Goal: Contribute content: Contribute content

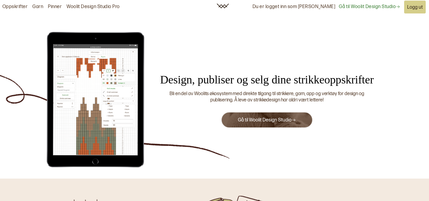
click at [243, 113] on button "Gå til Woolit Design Studio" at bounding box center [267, 120] width 92 height 16
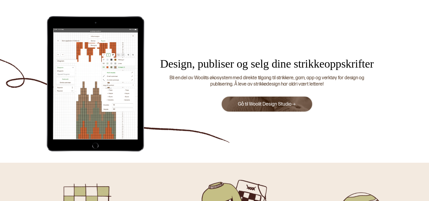
scroll to position [16, 0]
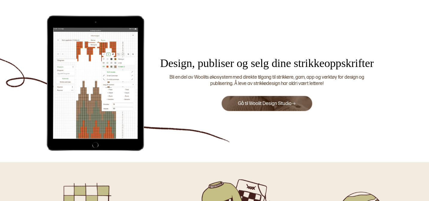
click at [287, 106] on link "Gå til Woolit Design Studio" at bounding box center [267, 104] width 58 height 6
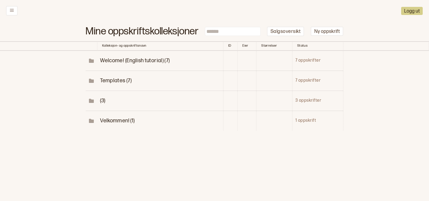
click at [100, 101] on span "(3)" at bounding box center [102, 101] width 5 height 6
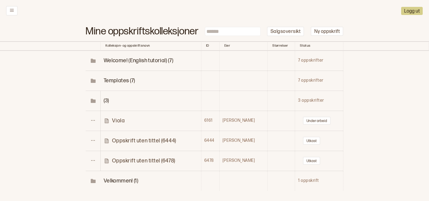
click at [133, 163] on p "Oppskrift uten tittel (6478)" at bounding box center [143, 160] width 63 height 7
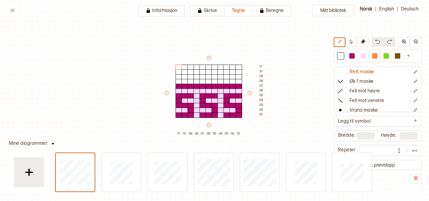
scroll to position [17, 15]
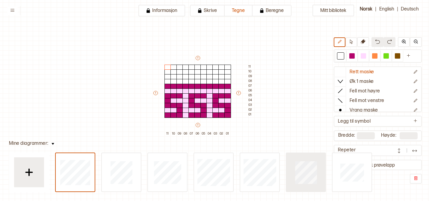
type input "*"
type input "**"
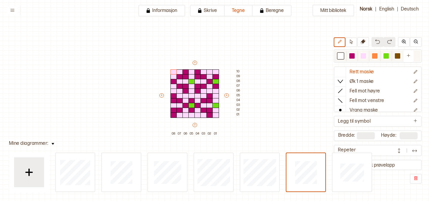
click at [339, 59] on div at bounding box center [340, 55] width 7 height 7
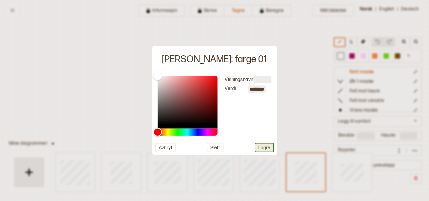
click at [271, 149] on button "Lagre" at bounding box center [263, 147] width 19 height 9
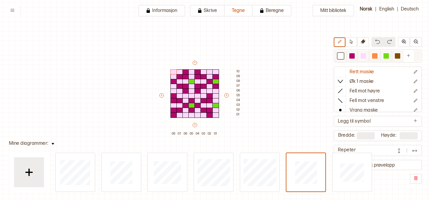
click at [364, 53] on div at bounding box center [362, 55] width 5 height 5
drag, startPoint x: 192, startPoint y: 100, endPoint x: 192, endPoint y: 109, distance: 8.7
click at [192, 108] on div "+ + + + 08 07 06 05 04 03 02 01 10 09 08 07 06 05 04 03 02 01" at bounding box center [200, 98] width 84 height 77
drag, startPoint x: 197, startPoint y: 105, endPoint x: 186, endPoint y: 105, distance: 10.5
click at [186, 105] on div "+ + + + 08 07 06 05 04 03 02 01 10 09 08 07 06 05 04 03 02 01" at bounding box center [200, 98] width 84 height 77
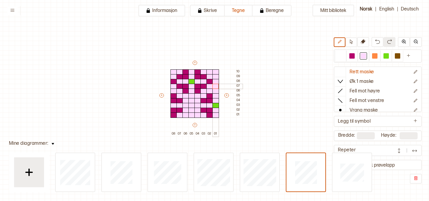
drag, startPoint x: 215, startPoint y: 77, endPoint x: 215, endPoint y: 84, distance: 7.5
click at [215, 84] on div "+ + + + 08 07 06 05 04 03 02 01 10 09 08 07 06 05 04 03 02 01" at bounding box center [200, 98] width 84 height 77
click at [212, 82] on div at bounding box center [215, 81] width 7 height 5
click at [211, 82] on div at bounding box center [209, 81] width 7 height 5
click at [172, 82] on div at bounding box center [173, 81] width 7 height 5
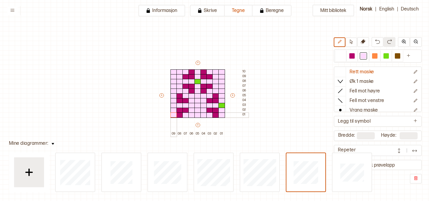
drag, startPoint x: 171, startPoint y: 70, endPoint x: 171, endPoint y: 115, distance: 44.6
click at [172, 116] on div "+ + + + 09 08 07 06 05 04 03 02 01 10 09 08 07 06 05 04 03 02 01" at bounding box center [203, 98] width 90 height 77
click at [385, 57] on div at bounding box center [385, 55] width 5 height 5
click at [173, 104] on div at bounding box center [173, 105] width 7 height 5
click at [296, 97] on div "Mitt bibliotek Rett maske Øk 1 maske Fell mot høyre Fell mot venstre Vrang mask…" at bounding box center [413, 184] width 857 height 402
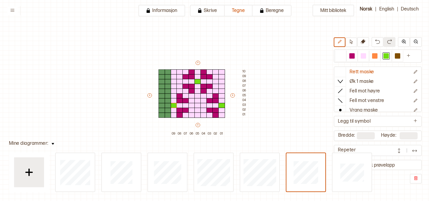
drag, startPoint x: 161, startPoint y: 95, endPoint x: 305, endPoint y: 120, distance: 146.1
type input "**"
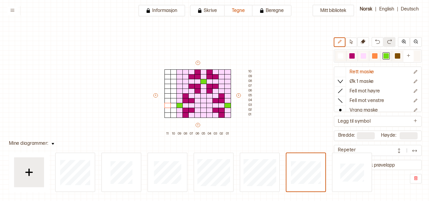
click at [362, 58] on div at bounding box center [362, 55] width 5 height 5
drag, startPoint x: 172, startPoint y: 72, endPoint x: 164, endPoint y: 71, distance: 7.2
click at [164, 72] on div "+ + + + 11 10 09 08 07 06 05 04 03 02 01 10 09 08 07 06 05 04 03 02 01" at bounding box center [203, 98] width 102 height 77
click at [415, 151] on img at bounding box center [414, 151] width 6 height 6
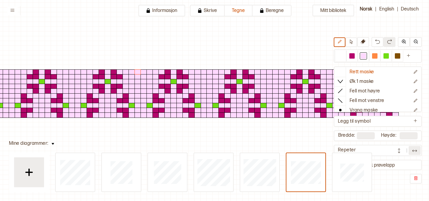
scroll to position [17, 45]
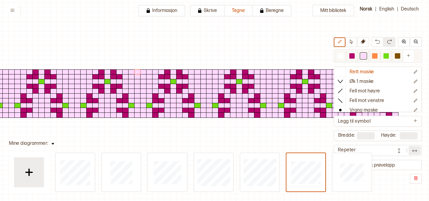
click at [364, 57] on div at bounding box center [362, 55] width 5 height 5
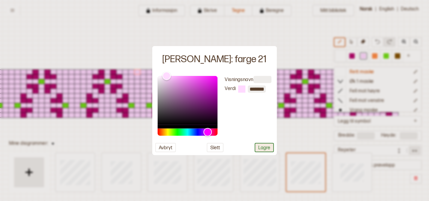
click at [262, 151] on button "Lagre" at bounding box center [263, 147] width 19 height 9
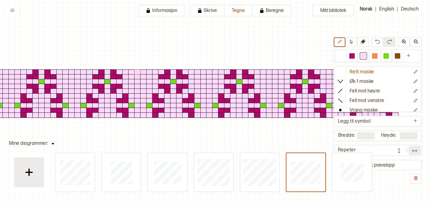
click at [216, 107] on div at bounding box center [233, 93] width 66 height 48
click at [198, 106] on div at bounding box center [197, 105] width 7 height 5
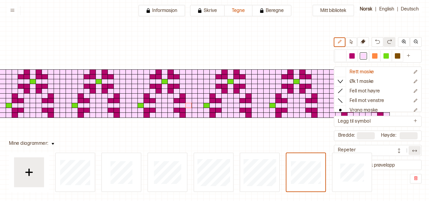
scroll to position [17, 58]
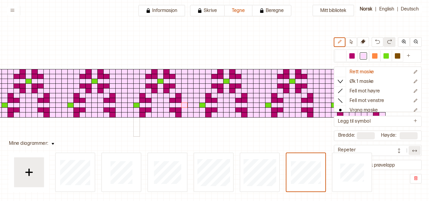
click at [136, 106] on div at bounding box center [136, 105] width 7 height 5
click at [396, 153] on img at bounding box center [399, 151] width 6 height 6
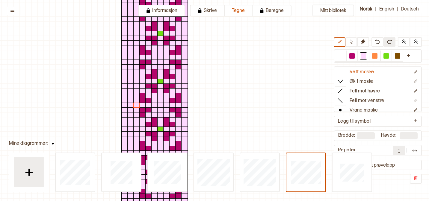
click at [396, 153] on img at bounding box center [399, 151] width 6 height 6
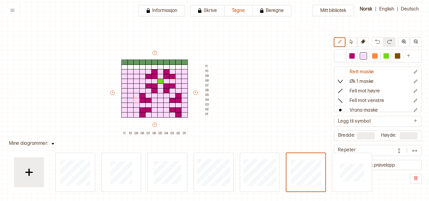
drag, startPoint x: 154, startPoint y: 56, endPoint x: 316, endPoint y: 56, distance: 162.2
type input "**"
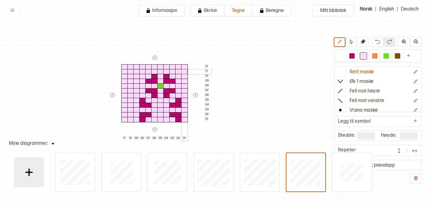
drag, startPoint x: 122, startPoint y: 66, endPoint x: 183, endPoint y: 70, distance: 61.2
click at [183, 70] on div "+ + + + 11 10 09 08 07 06 05 04 03 02 01 12 11 10 09 08 07 06 05 04 03 02 01" at bounding box center [160, 98] width 102 height 86
drag, startPoint x: 112, startPoint y: 95, endPoint x: 225, endPoint y: 105, distance: 113.3
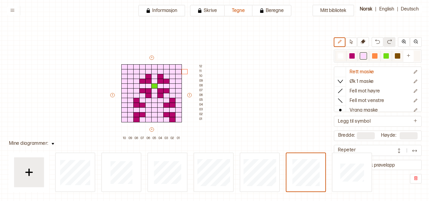
click at [386, 57] on div at bounding box center [385, 55] width 5 height 5
click at [123, 110] on div at bounding box center [124, 109] width 7 height 5
click at [409, 151] on button at bounding box center [414, 150] width 12 height 9
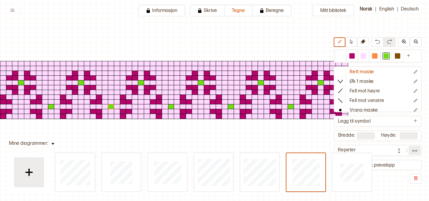
scroll to position [20, 76]
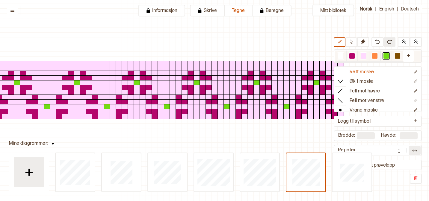
click at [363, 56] on div at bounding box center [362, 55] width 5 height 5
click at [165, 108] on div at bounding box center [166, 106] width 7 height 5
click at [166, 107] on div at bounding box center [166, 106] width 7 height 5
click at [107, 106] on div at bounding box center [107, 106] width 7 height 5
click at [396, 148] on img at bounding box center [399, 151] width 6 height 6
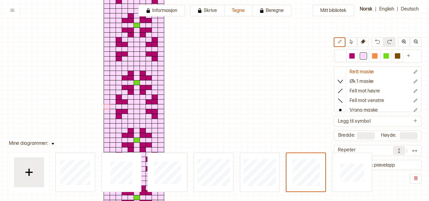
scroll to position [15, 76]
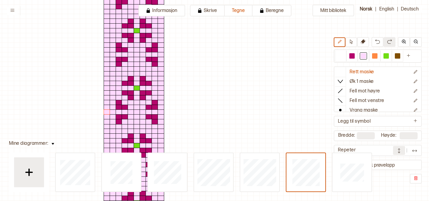
click at [398, 152] on img at bounding box center [399, 151] width 6 height 6
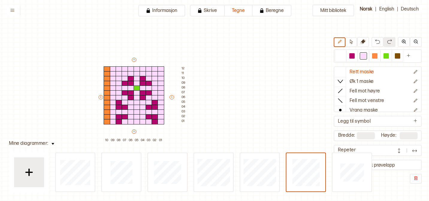
drag, startPoint x: 94, startPoint y: 98, endPoint x: 116, endPoint y: 66, distance: 38.4
type input "*"
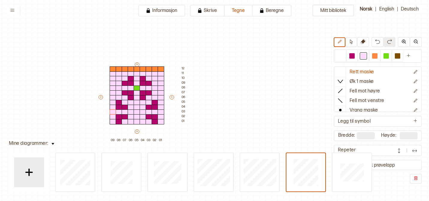
type input "**"
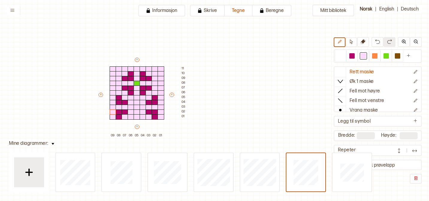
click at [411, 152] on button at bounding box center [414, 150] width 12 height 9
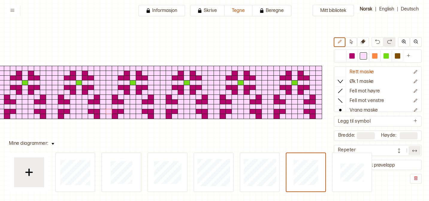
scroll to position [16, 80]
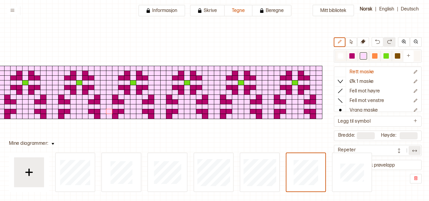
click at [386, 56] on div at bounding box center [385, 55] width 5 height 5
click at [181, 106] on div at bounding box center [181, 106] width 7 height 5
click at [157, 107] on div at bounding box center [157, 106] width 7 height 5
click at [399, 151] on img at bounding box center [399, 151] width 6 height 6
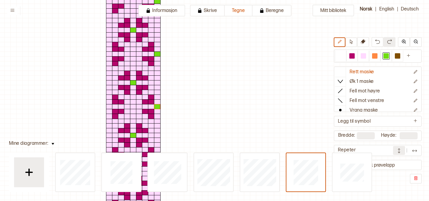
click at [400, 148] on img at bounding box center [399, 151] width 6 height 6
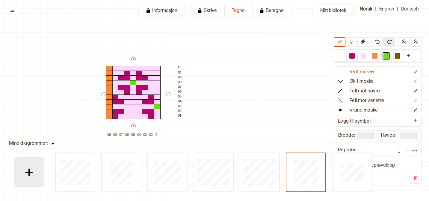
type input "*"
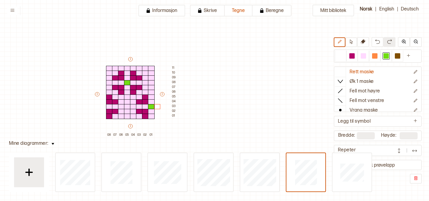
click at [412, 153] on img at bounding box center [414, 151] width 6 height 6
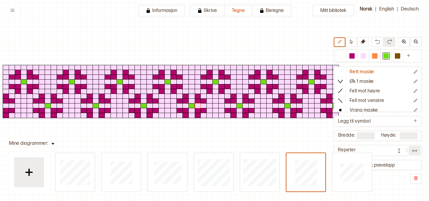
scroll to position [16, 38]
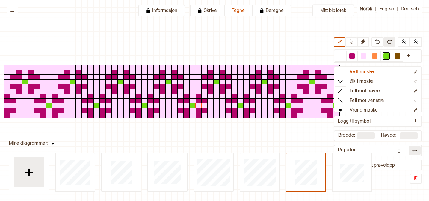
click at [407, 151] on div at bounding box center [407, 150] width 28 height 9
click at [414, 152] on img at bounding box center [414, 151] width 6 height 6
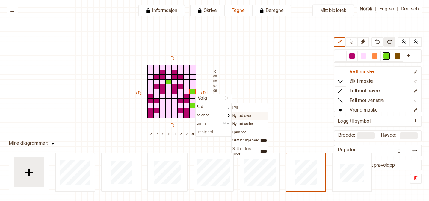
click at [247, 117] on p "Ny rad over" at bounding box center [241, 116] width 19 height 5
type input "**"
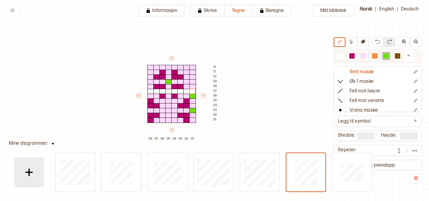
click at [362, 56] on div at bounding box center [362, 55] width 5 height 5
click at [192, 95] on div at bounding box center [192, 96] width 7 height 5
drag, startPoint x: 192, startPoint y: 92, endPoint x: 174, endPoint y: 95, distance: 19.1
click at [174, 95] on div "+ + + + 08 07 06 05 04 03 02 01 12 11 10 09 08 07 06 05 04 03 02 01" at bounding box center [177, 98] width 84 height 86
click at [351, 56] on div at bounding box center [351, 55] width 5 height 5
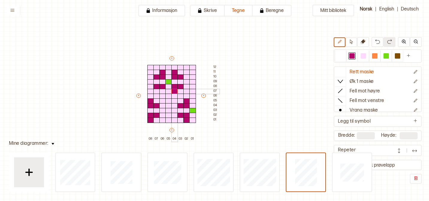
click at [173, 92] on div at bounding box center [174, 91] width 7 height 5
click at [163, 91] on div at bounding box center [162, 91] width 7 height 5
click at [273, 99] on div "Mitt bibliotek Rett maske Øk 1 maske Fell mot høyre Fell mot venstre Vrang mask…" at bounding box center [390, 185] width 857 height 402
click at [410, 153] on button at bounding box center [414, 150] width 12 height 9
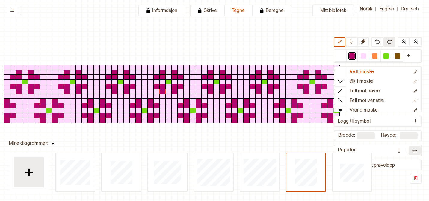
click at [403, 151] on button at bounding box center [399, 150] width 12 height 9
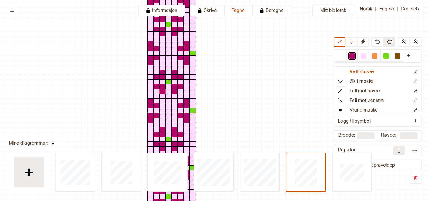
click at [403, 151] on button at bounding box center [399, 150] width 12 height 9
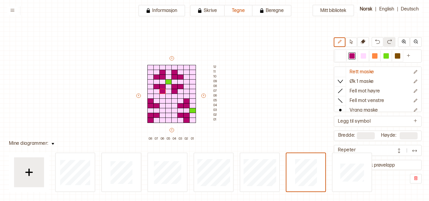
click at [413, 152] on img at bounding box center [414, 151] width 6 height 6
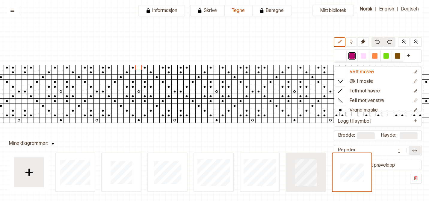
type input "*"
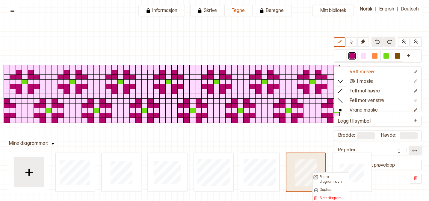
click at [324, 189] on p "Dupliser" at bounding box center [325, 190] width 13 height 5
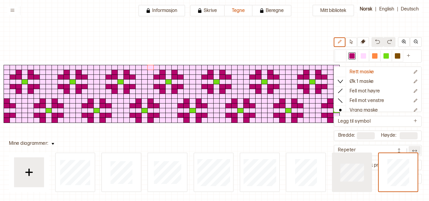
click at [341, 175] on div at bounding box center [236, 174] width 363 height 36
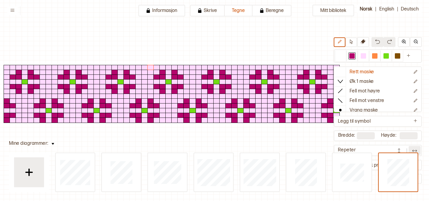
click at [414, 151] on img at bounding box center [414, 151] width 6 height 6
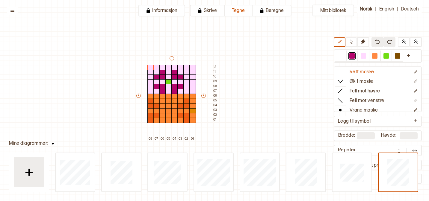
type input "*"
drag, startPoint x: 172, startPoint y: 131, endPoint x: 218, endPoint y: 104, distance: 53.7
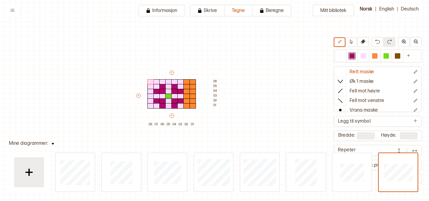
type input "*"
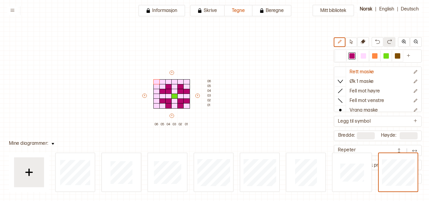
click at [417, 148] on img at bounding box center [414, 151] width 6 height 6
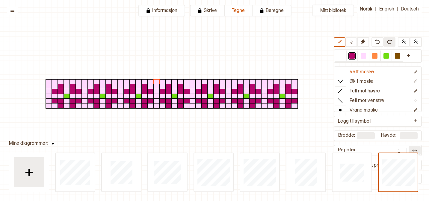
click at [400, 147] on button at bounding box center [399, 150] width 12 height 9
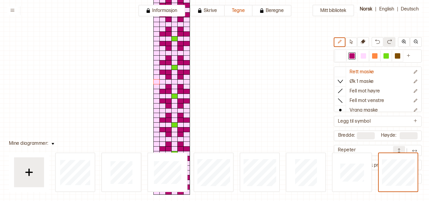
click at [400, 147] on button at bounding box center [399, 150] width 12 height 9
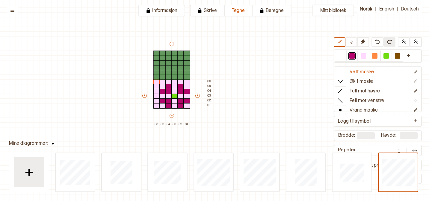
type input "**"
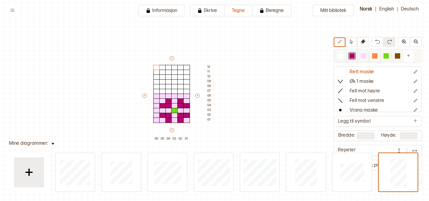
click at [359, 57] on div at bounding box center [362, 56] width 11 height 11
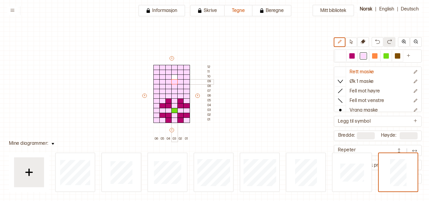
drag, startPoint x: 155, startPoint y: 66, endPoint x: 174, endPoint y: 76, distance: 21.0
click at [175, 77] on div "+ + + + 06 05 04 03 02 01 12 11 10 09 08 07 06 05 04 03 02 01" at bounding box center [177, 98] width 72 height 86
click at [353, 57] on div at bounding box center [351, 55] width 5 height 5
click at [385, 57] on div at bounding box center [385, 55] width 5 height 5
click at [174, 81] on div at bounding box center [174, 81] width 7 height 5
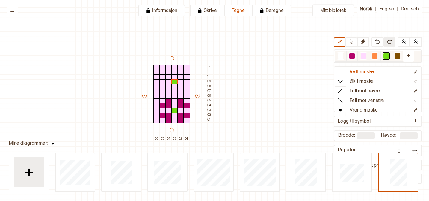
click at [352, 58] on div at bounding box center [351, 55] width 5 height 5
drag, startPoint x: 181, startPoint y: 85, endPoint x: 192, endPoint y: 85, distance: 11.1
click at [192, 85] on div "+ + + + 06 05 04 03 02 01 12 11 10 09 08 07 06 05 04 03 02 01" at bounding box center [177, 98] width 72 height 86
click at [179, 91] on div at bounding box center [180, 91] width 7 height 5
drag, startPoint x: 168, startPoint y: 87, endPoint x: 163, endPoint y: 87, distance: 5.1
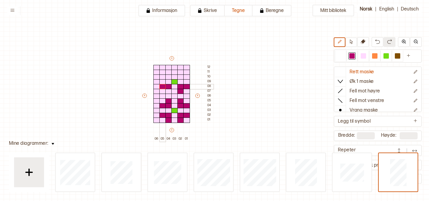
click at [163, 87] on div "+ + + + 06 05 04 03 02 01 12 11 10 09 08 07 06 05 04 03 02 01" at bounding box center [177, 98] width 72 height 86
click at [169, 91] on div at bounding box center [168, 91] width 7 height 5
click at [168, 76] on div at bounding box center [168, 77] width 7 height 5
click at [179, 76] on div at bounding box center [180, 77] width 7 height 5
click at [181, 73] on div at bounding box center [180, 72] width 7 height 5
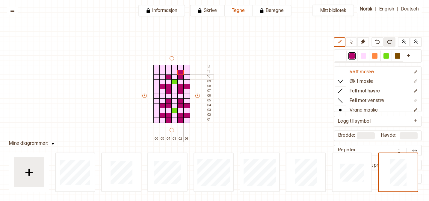
click at [187, 75] on div at bounding box center [186, 77] width 7 height 5
click at [167, 72] on div at bounding box center [168, 72] width 7 height 5
click at [160, 75] on div at bounding box center [162, 77] width 7 height 5
click at [263, 116] on div "Mitt bibliotek Rett maske Øk 1 maske Fell mot høyre Fell mot venstre Vrang mask…" at bounding box center [390, 185] width 857 height 402
click at [416, 151] on img at bounding box center [414, 151] width 6 height 6
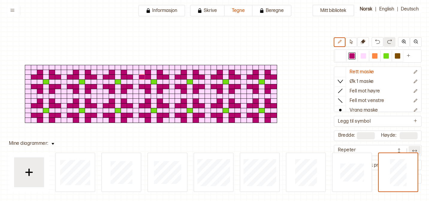
scroll to position [16, 60]
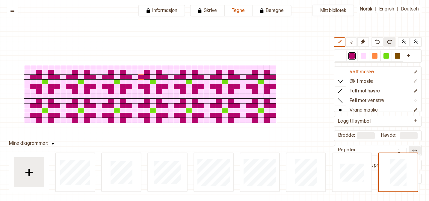
click at [413, 148] on img at bounding box center [414, 151] width 6 height 6
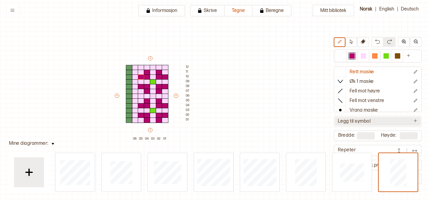
type input "*"
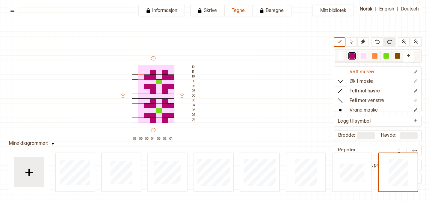
click at [366, 54] on div at bounding box center [362, 55] width 7 height 7
drag, startPoint x: 133, startPoint y: 67, endPoint x: 135, endPoint y: 111, distance: 44.0
click at [135, 123] on div "+ + + + 07 06 05 04 03 02 01 12 11 10 09 08 07 06 05 04 03 02 01" at bounding box center [159, 98] width 78 height 86
click at [134, 96] on div at bounding box center [135, 96] width 7 height 5
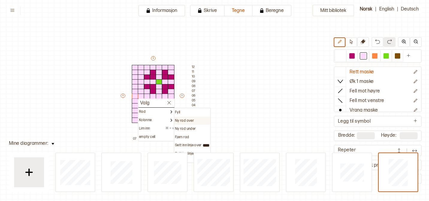
click at [183, 119] on p "Ny rad over" at bounding box center [184, 121] width 19 height 5
type input "**"
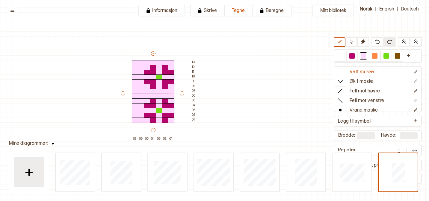
drag, startPoint x: 135, startPoint y: 91, endPoint x: 173, endPoint y: 92, distance: 38.0
click at [173, 92] on div "+ + + + 07 06 05 04 03 02 01 13 12 11 10 09 08 07 06 05 04 03 02 01" at bounding box center [159, 96] width 78 height 91
click at [403, 147] on button at bounding box center [399, 150] width 12 height 9
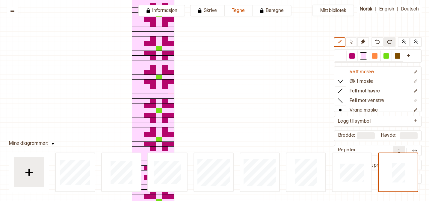
click at [407, 148] on div at bounding box center [407, 150] width 28 height 9
click at [414, 151] on img at bounding box center [414, 151] width 6 height 6
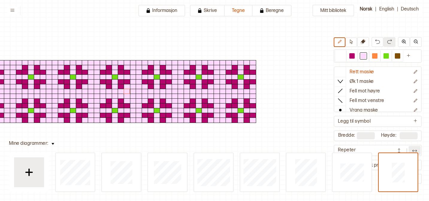
scroll to position [16, 65]
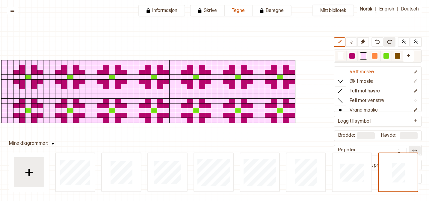
click at [350, 57] on div at bounding box center [351, 55] width 5 height 5
click at [128, 90] on div at bounding box center [130, 91] width 7 height 5
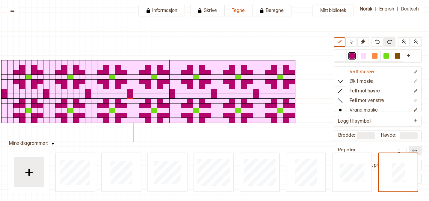
click at [130, 96] on div at bounding box center [130, 96] width 7 height 5
click at [139, 95] on div at bounding box center [142, 96] width 7 height 5
click at [133, 94] on div at bounding box center [136, 96] width 7 height 5
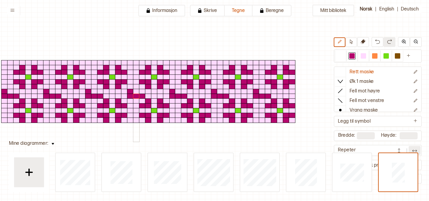
click at [133, 91] on div at bounding box center [136, 91] width 7 height 5
click at [363, 54] on div at bounding box center [362, 55] width 5 height 5
click at [143, 97] on div at bounding box center [142, 96] width 7 height 5
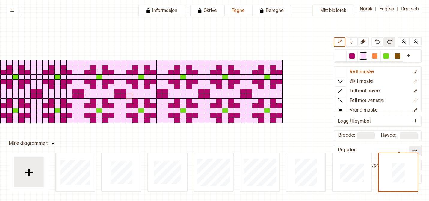
scroll to position [16, 36]
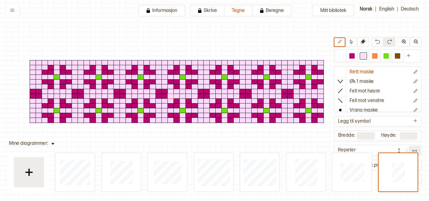
click at [403, 148] on button at bounding box center [399, 150] width 12 height 9
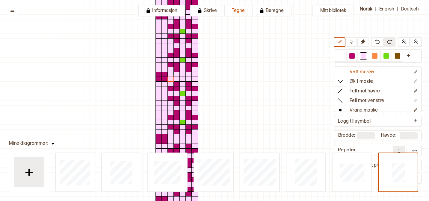
scroll to position [34, 36]
click at [400, 147] on button at bounding box center [399, 150] width 12 height 9
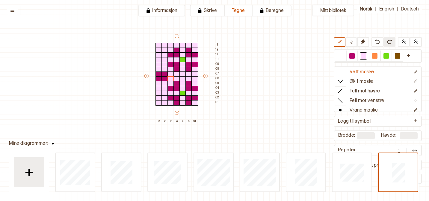
click at [418, 148] on button at bounding box center [414, 150] width 12 height 9
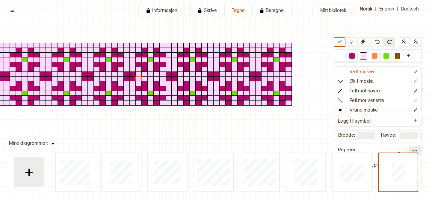
scroll to position [34, 66]
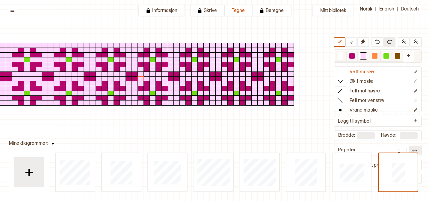
click at [374, 56] on div at bounding box center [374, 55] width 5 height 5
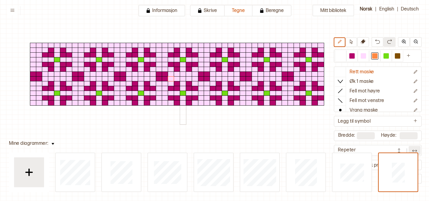
scroll to position [34, 34]
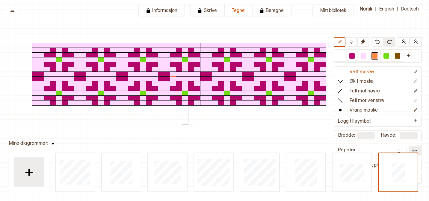
click at [185, 60] on div at bounding box center [185, 59] width 7 height 5
click at [186, 94] on div at bounding box center [185, 93] width 7 height 5
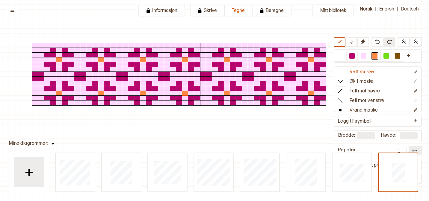
drag, startPoint x: 243, startPoint y: 75, endPoint x: 244, endPoint y: 81, distance: 5.7
click at [244, 81] on div at bounding box center [263, 74] width 42 height 62
drag, startPoint x: 202, startPoint y: 75, endPoint x: 202, endPoint y: 85, distance: 10.5
click at [202, 85] on div at bounding box center [221, 74] width 42 height 62
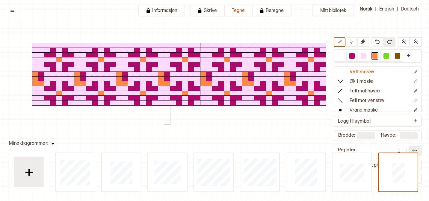
drag, startPoint x: 160, startPoint y: 76, endPoint x: 167, endPoint y: 81, distance: 8.9
click at [167, 81] on div at bounding box center [185, 78] width 78 height 91
click at [167, 80] on div at bounding box center [167, 78] width 7 height 5
click at [167, 73] on div at bounding box center [167, 74] width 7 height 5
click at [362, 57] on div at bounding box center [362, 55] width 5 height 5
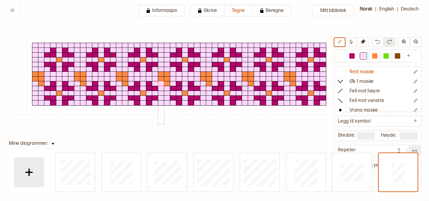
click at [159, 84] on div at bounding box center [161, 83] width 7 height 5
click at [168, 84] on div at bounding box center [167, 83] width 7 height 5
click at [174, 129] on div at bounding box center [179, 155] width 42 height 72
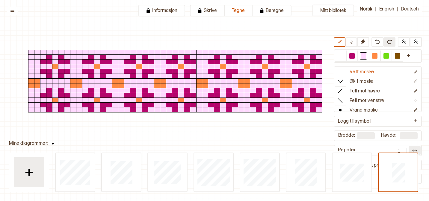
scroll to position [27, 37]
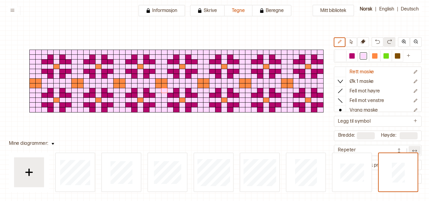
type input "*"
type input "**"
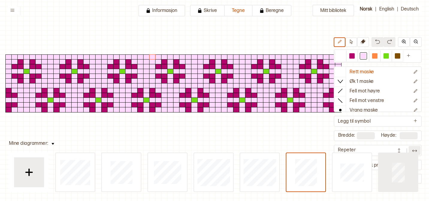
click at [95, 166] on div at bounding box center [75, 172] width 39 height 38
type input "*"
type input "**"
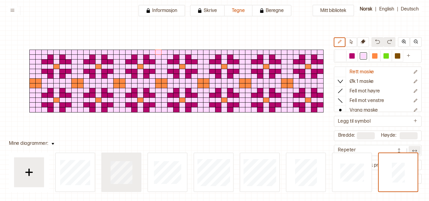
type input "*"
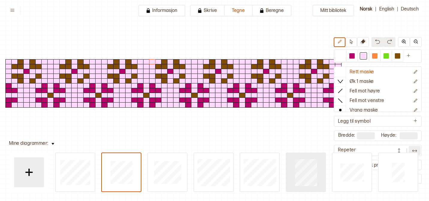
type input "**"
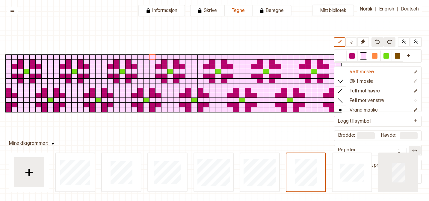
type input "*"
type input "**"
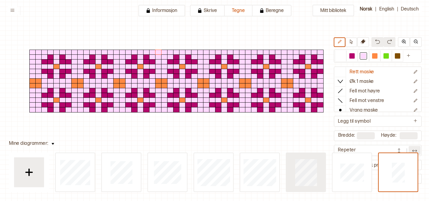
type input "*"
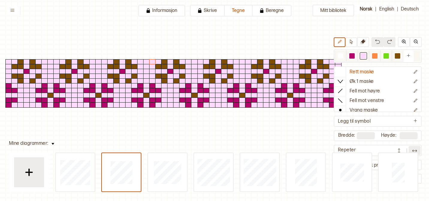
click at [396, 56] on div at bounding box center [397, 55] width 5 height 5
click at [223, 76] on div at bounding box center [224, 76] width 7 height 5
click at [175, 74] on div at bounding box center [176, 76] width 7 height 5
click at [363, 51] on div at bounding box center [362, 56] width 11 height 11
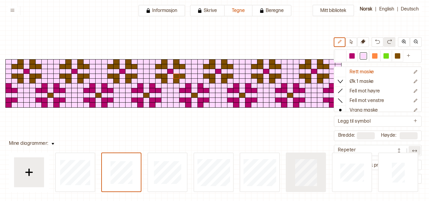
type input "**"
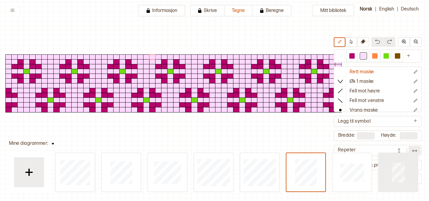
type input "*"
type input "**"
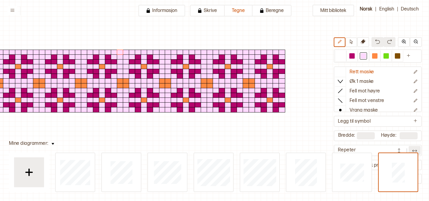
scroll to position [27, 54]
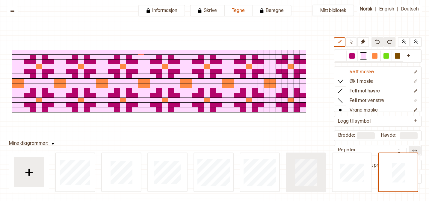
type input "*"
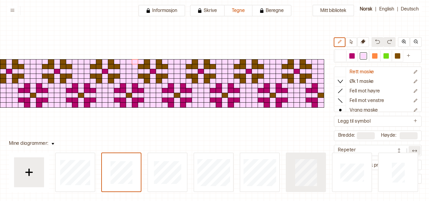
type input "**"
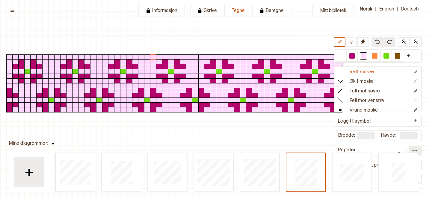
scroll to position [27, 35]
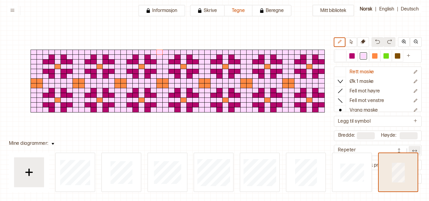
type input "*"
type input "**"
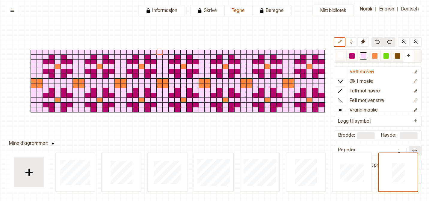
click at [347, 57] on div at bounding box center [351, 56] width 11 height 11
click at [157, 81] on div at bounding box center [159, 80] width 7 height 5
click at [158, 85] on div at bounding box center [159, 85] width 7 height 5
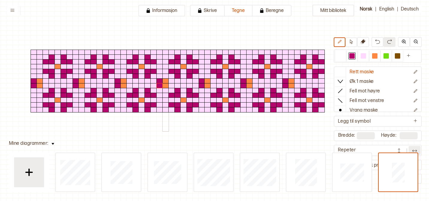
click at [164, 85] on div at bounding box center [165, 85] width 7 height 5
click at [164, 81] on div at bounding box center [165, 80] width 7 height 5
click at [353, 56] on div at bounding box center [351, 55] width 5 height 5
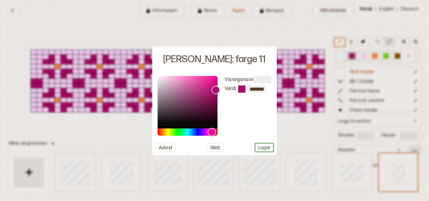
click at [353, 56] on div at bounding box center [214, 100] width 429 height 201
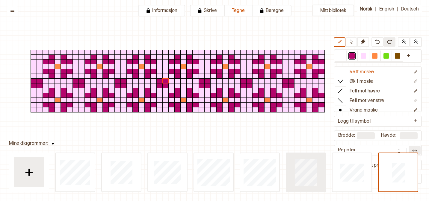
type input "*"
type input "**"
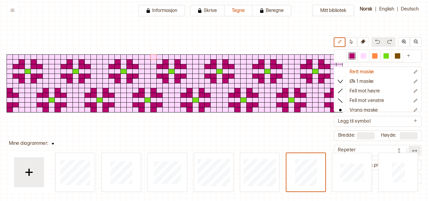
click at [400, 149] on img at bounding box center [399, 151] width 6 height 6
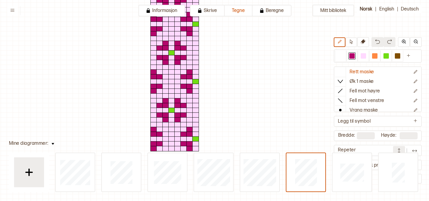
scroll to position [201, 35]
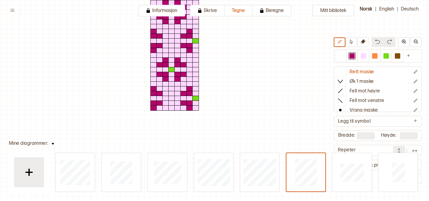
click at [398, 148] on button at bounding box center [399, 150] width 12 height 9
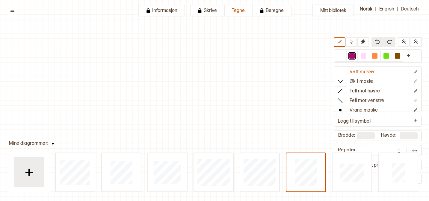
click at [375, 166] on div at bounding box center [236, 174] width 363 height 36
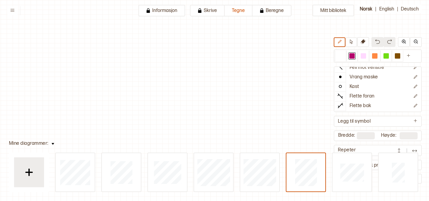
click at [375, 163] on div at bounding box center [236, 174] width 363 height 36
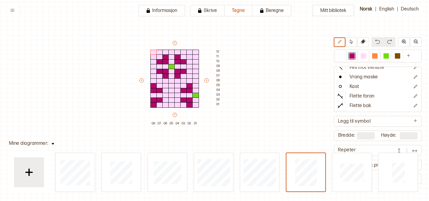
scroll to position [39, 35]
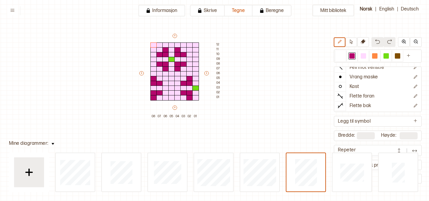
click at [413, 146] on button at bounding box center [414, 150] width 12 height 9
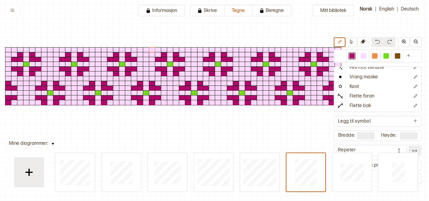
scroll to position [34, 37]
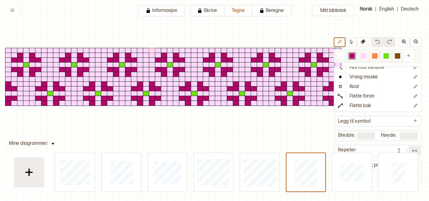
click at [395, 53] on div at bounding box center [397, 55] width 5 height 5
click at [285, 85] on div at bounding box center [283, 83] width 7 height 5
click at [153, 84] on div at bounding box center [152, 83] width 7 height 5
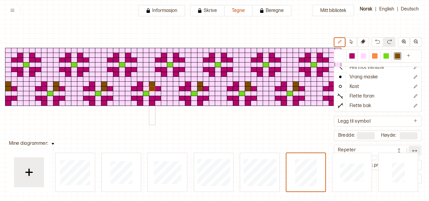
click at [153, 90] on div at bounding box center [152, 88] width 7 height 5
click at [157, 90] on div at bounding box center [158, 88] width 7 height 5
click at [158, 99] on div at bounding box center [158, 98] width 7 height 5
click at [155, 99] on div at bounding box center [158, 98] width 7 height 5
click at [154, 96] on div at bounding box center [152, 98] width 7 height 5
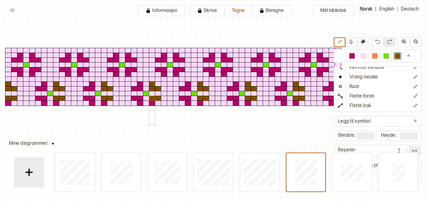
click at [153, 103] on div at bounding box center [152, 103] width 7 height 5
click at [139, 103] on div at bounding box center [140, 103] width 7 height 5
click at [139, 99] on div at bounding box center [140, 98] width 7 height 5
click at [187, 82] on div at bounding box center [188, 83] width 7 height 5
click at [188, 88] on div at bounding box center [188, 88] width 7 height 5
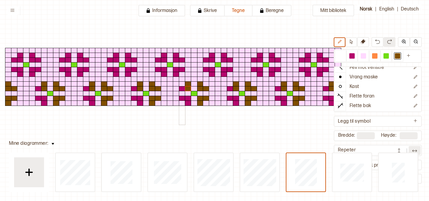
click at [182, 89] on div at bounding box center [182, 88] width 7 height 5
click at [182, 97] on div at bounding box center [182, 98] width 7 height 5
click at [186, 97] on div at bounding box center [188, 98] width 7 height 5
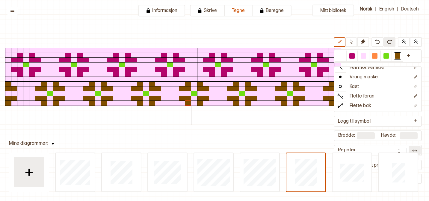
click at [186, 102] on div at bounding box center [188, 103] width 7 height 5
click at [176, 75] on div at bounding box center [176, 74] width 7 height 5
click at [176, 70] on div at bounding box center [176, 69] width 7 height 5
click at [181, 70] on div at bounding box center [182, 69] width 7 height 5
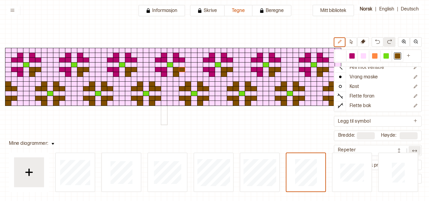
click at [163, 73] on div at bounding box center [164, 74] width 7 height 5
click at [163, 71] on div at bounding box center [164, 69] width 7 height 5
click at [157, 71] on div at bounding box center [158, 69] width 7 height 5
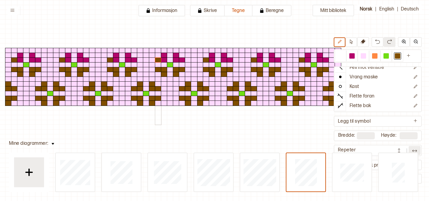
click at [156, 60] on div at bounding box center [158, 59] width 7 height 5
click at [163, 59] on div at bounding box center [164, 59] width 7 height 5
click at [163, 57] on div at bounding box center [164, 59] width 7 height 5
click at [178, 60] on div at bounding box center [176, 59] width 7 height 5
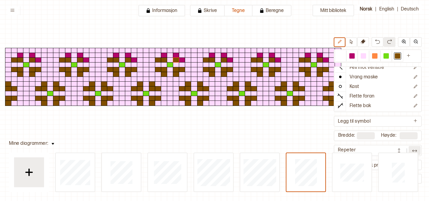
click at [413, 150] on img at bounding box center [414, 151] width 6 height 6
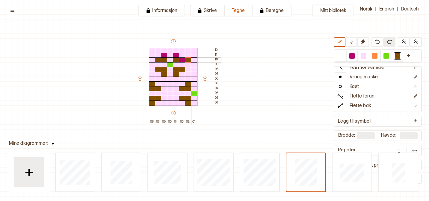
click at [185, 60] on div at bounding box center [188, 59] width 7 height 5
click at [176, 56] on div at bounding box center [176, 55] width 7 height 5
click at [182, 60] on div at bounding box center [182, 59] width 7 height 5
click at [163, 55] on div at bounding box center [164, 55] width 7 height 5
click at [338, 56] on div at bounding box center [340, 55] width 5 height 5
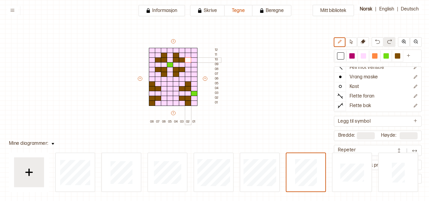
click at [189, 61] on div at bounding box center [188, 59] width 7 height 5
drag, startPoint x: 159, startPoint y: 103, endPoint x: 180, endPoint y: 103, distance: 21.0
click at [180, 103] on div "+ + + + 08 07 06 05 04 03 02 01 12 11 10 09 08 07 06 05 04 03 02 01" at bounding box center [179, 81] width 84 height 86
drag, startPoint x: 175, startPoint y: 99, endPoint x: 166, endPoint y: 99, distance: 9.3
click at [166, 99] on div "+ + + + 08 07 06 05 04 03 02 01 12 11 10 09 08 07 06 05 04 03 02 01" at bounding box center [179, 81] width 84 height 86
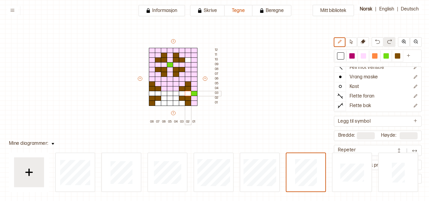
drag, startPoint x: 154, startPoint y: 94, endPoint x: 186, endPoint y: 92, distance: 32.4
click at [186, 92] on div "+ + + + 08 07 06 05 04 03 02 01 12 11 10 09 08 07 06 05 04 03 02 01" at bounding box center [179, 81] width 84 height 86
click at [193, 100] on div at bounding box center [194, 98] width 7 height 5
click at [193, 102] on div at bounding box center [194, 103] width 7 height 5
drag, startPoint x: 193, startPoint y: 89, endPoint x: 193, endPoint y: 56, distance: 33.2
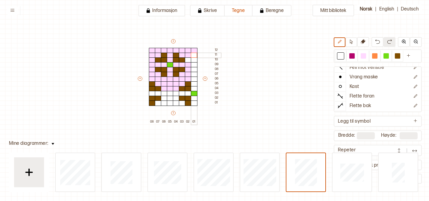
click at [193, 56] on div "+ + + + 08 07 06 05 04 03 02 01 12 11 10 09 08 07 06 05 04 03 02 01" at bounding box center [179, 81] width 84 height 86
click at [193, 56] on div at bounding box center [194, 55] width 7 height 5
drag, startPoint x: 194, startPoint y: 51, endPoint x: 157, endPoint y: 53, distance: 37.1
click at [157, 53] on div "+ + + + 08 07 06 05 04 03 02 01 12 11 10 09 08 07 06 05 04 03 02 01" at bounding box center [179, 81] width 84 height 86
click at [169, 57] on div at bounding box center [170, 55] width 7 height 5
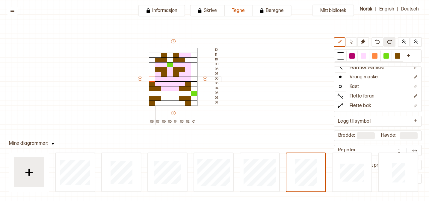
drag, startPoint x: 152, startPoint y: 58, endPoint x: 151, endPoint y: 76, distance: 18.0
click at [151, 77] on div "+ + + + 08 07 06 05 04 03 02 01 12 11 10 09 08 07 06 05 04 03 02 01" at bounding box center [179, 81] width 84 height 86
drag, startPoint x: 156, startPoint y: 65, endPoint x: 162, endPoint y: 64, distance: 6.0
click at [162, 64] on div "+ + + + 08 07 06 05 04 03 02 01 12 11 10 09 08 07 06 05 04 03 02 01" at bounding box center [179, 81] width 84 height 86
drag, startPoint x: 175, startPoint y: 64, endPoint x: 189, endPoint y: 64, distance: 13.8
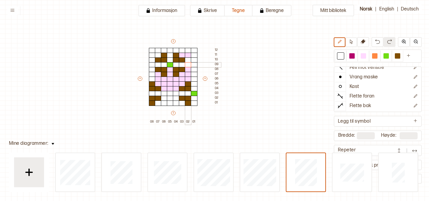
click at [189, 64] on div "+ + + + 08 07 06 05 04 03 02 01 12 11 10 09 08 07 06 05 04 03 02 01" at bounding box center [179, 81] width 84 height 86
click at [182, 53] on div at bounding box center [182, 55] width 7 height 5
click at [187, 54] on div at bounding box center [188, 55] width 7 height 5
drag, startPoint x: 188, startPoint y: 68, endPoint x: 161, endPoint y: 76, distance: 28.8
click at [161, 76] on div "+ + + + 08 07 06 05 04 03 02 01 12 11 10 09 08 07 06 05 04 03 02 01" at bounding box center [179, 81] width 84 height 86
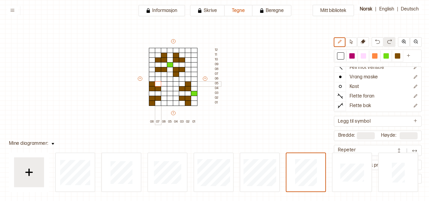
drag, startPoint x: 157, startPoint y: 75, endPoint x: 157, endPoint y: 82, distance: 6.9
click at [157, 82] on div "+ + + + 08 07 06 05 04 03 02 01 12 11 10 09 08 07 06 05 04 03 02 01" at bounding box center [179, 81] width 84 height 86
click at [398, 55] on div at bounding box center [397, 55] width 5 height 5
click at [165, 72] on div at bounding box center [164, 74] width 7 height 5
click at [167, 66] on div at bounding box center [170, 64] width 7 height 5
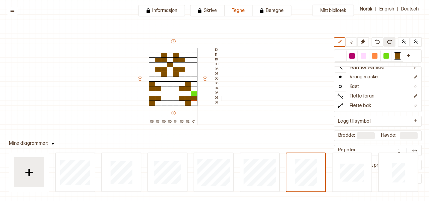
click at [195, 96] on div at bounding box center [194, 98] width 7 height 5
click at [195, 93] on div at bounding box center [194, 93] width 7 height 5
click at [339, 53] on div at bounding box center [340, 55] width 5 height 5
click at [196, 101] on div at bounding box center [194, 103] width 7 height 5
click at [195, 99] on div at bounding box center [194, 98] width 7 height 5
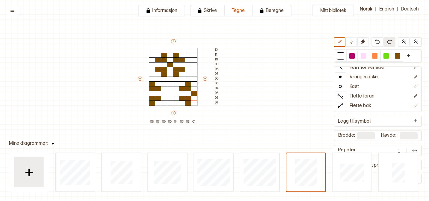
click at [263, 111] on div "Mitt bibliotek Rett maske Øk 1 maske Fell mot høyre Fell mot venstre Vrang mask…" at bounding box center [391, 167] width 857 height 402
click at [413, 148] on img at bounding box center [414, 151] width 6 height 6
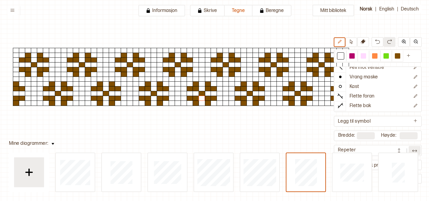
scroll to position [34, 41]
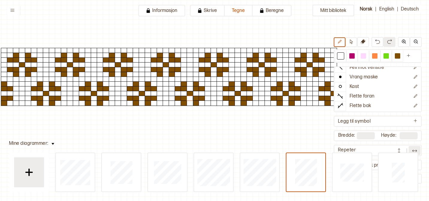
click at [413, 148] on button at bounding box center [414, 150] width 12 height 9
